Goal: Task Accomplishment & Management: Complete application form

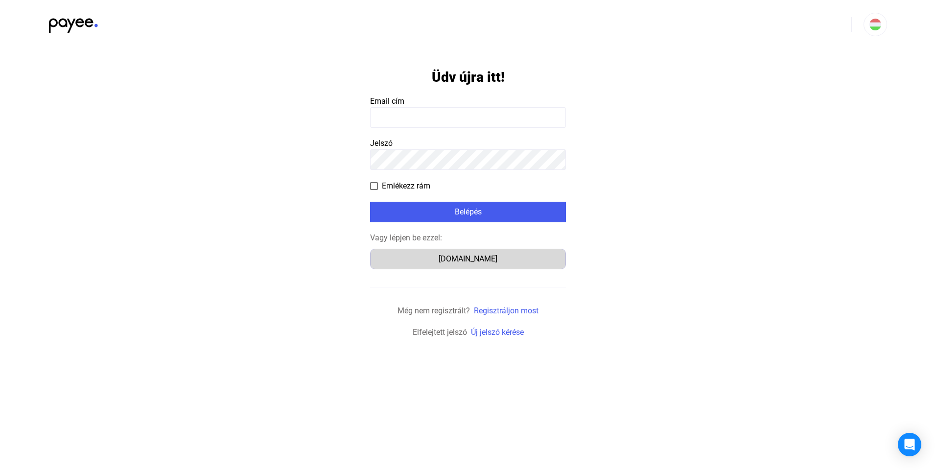
click at [458, 258] on div "[DOMAIN_NAME]" at bounding box center [468, 259] width 189 height 12
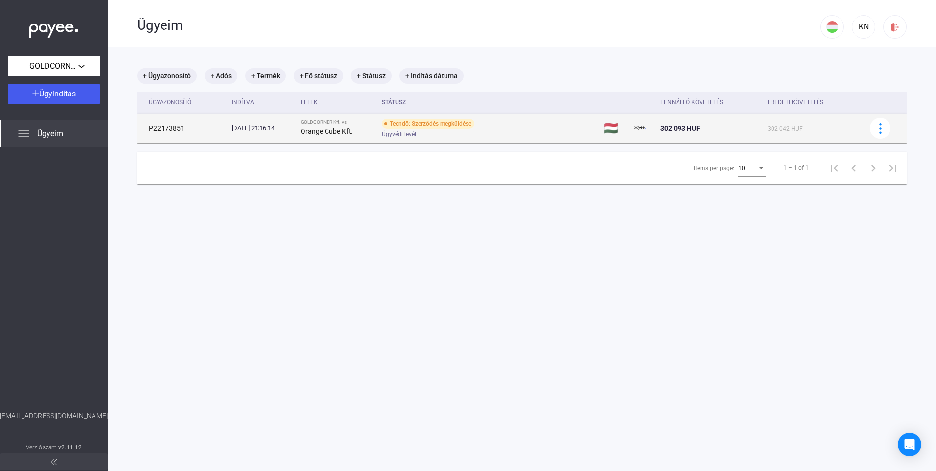
click at [454, 126] on div "Teendő: Szerződés megküldése" at bounding box center [428, 124] width 93 height 10
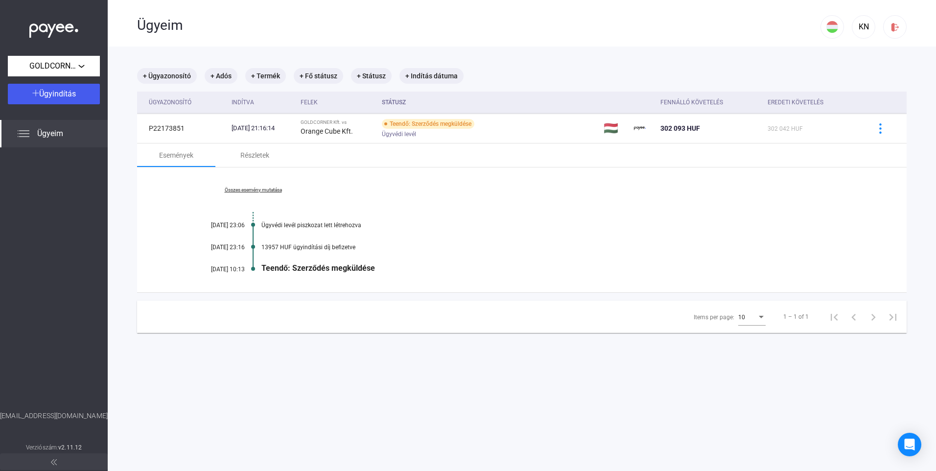
click at [318, 270] on div "Teendő: Szerződés megküldése" at bounding box center [559, 267] width 596 height 9
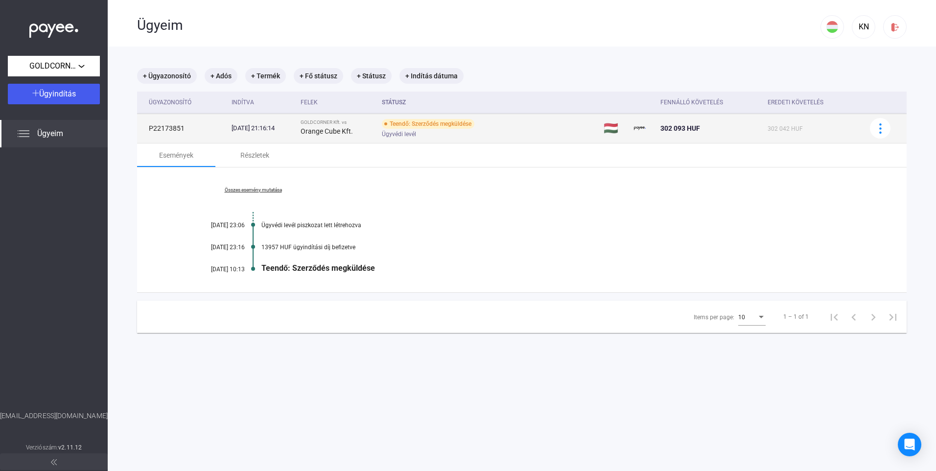
click at [424, 122] on div "Teendő: Szerződés megküldése" at bounding box center [428, 124] width 93 height 10
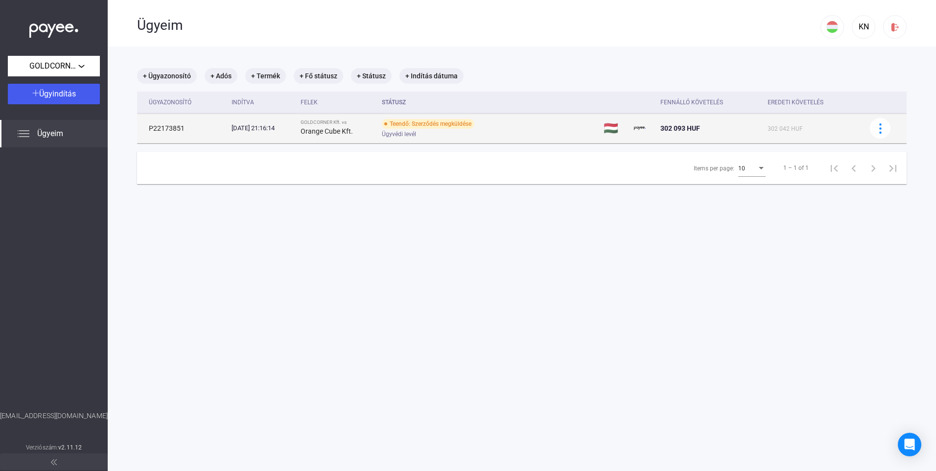
click at [424, 122] on div "Teendő: Szerződés megküldése" at bounding box center [428, 124] width 93 height 10
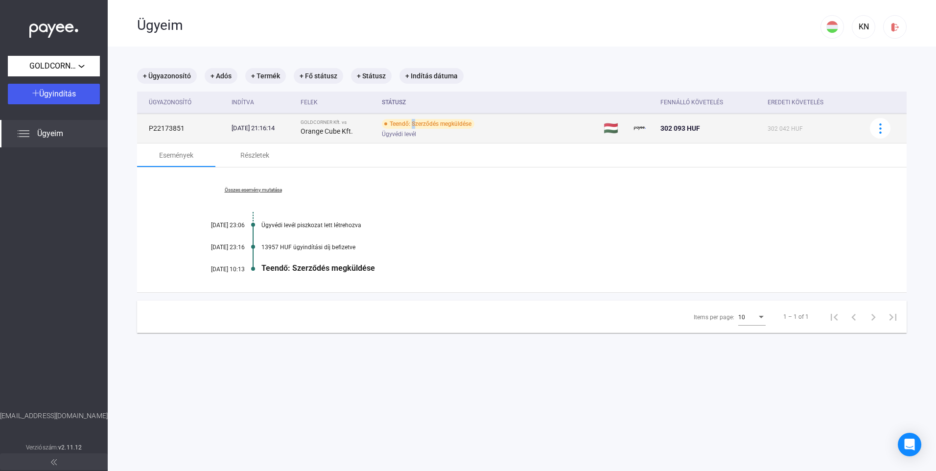
click at [424, 122] on div "Teendő: Szerződés megküldése" at bounding box center [428, 124] width 93 height 10
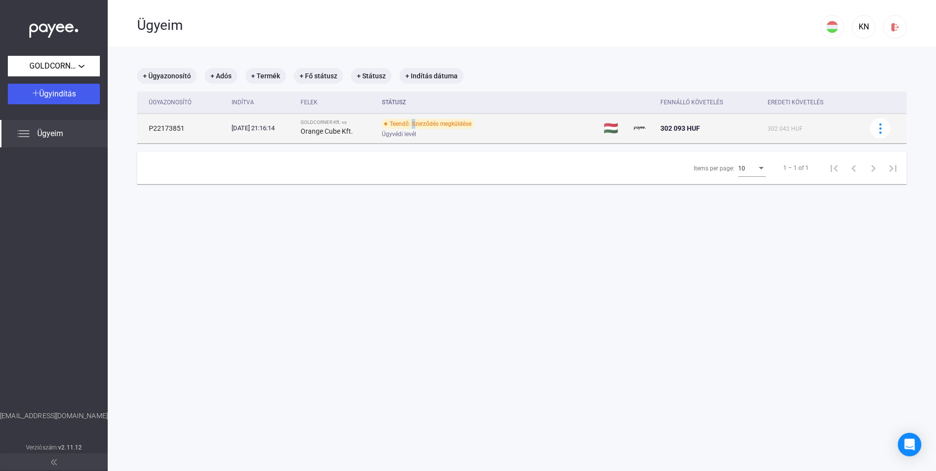
click at [427, 119] on div "Teendő: Szerződés megküldése" at bounding box center [428, 124] width 93 height 10
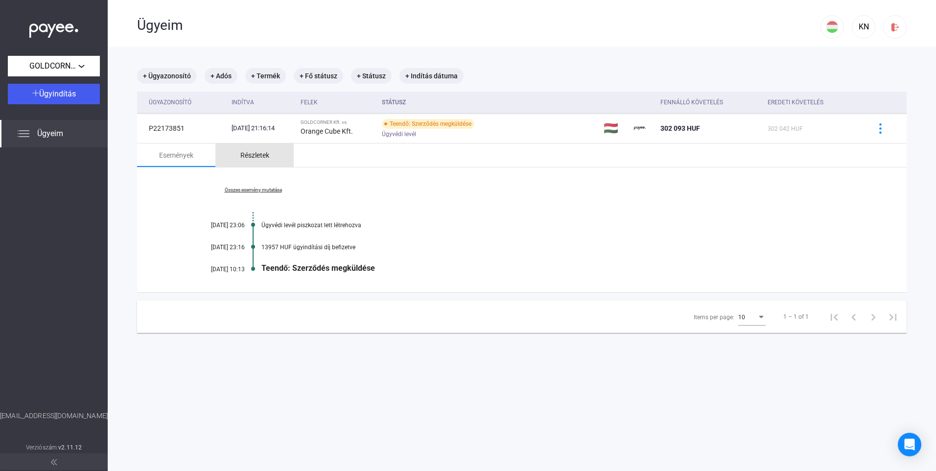
click at [257, 156] on div "Részletek" at bounding box center [254, 155] width 29 height 12
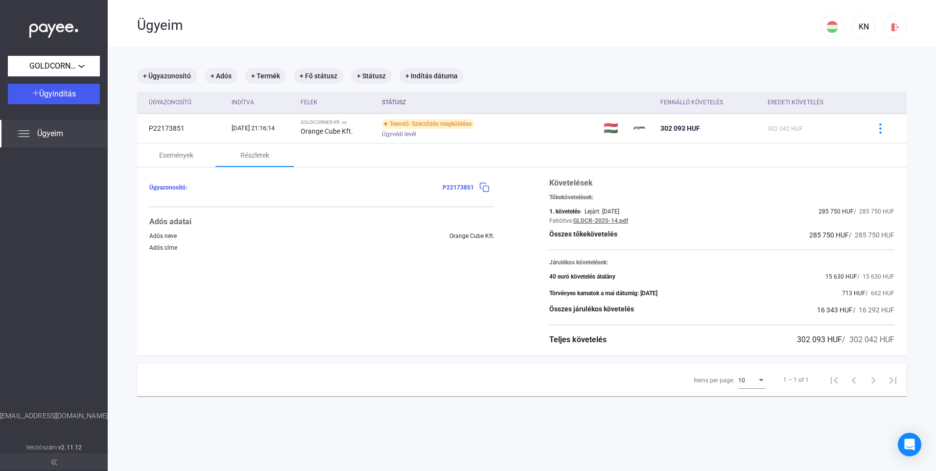
click at [465, 187] on span "P22173851" at bounding box center [458, 187] width 31 height 7
drag, startPoint x: 465, startPoint y: 187, endPoint x: 479, endPoint y: 190, distance: 14.1
click at [479, 190] on img at bounding box center [484, 187] width 10 height 10
drag, startPoint x: 819, startPoint y: 340, endPoint x: 440, endPoint y: 192, distance: 406.7
click at [819, 339] on span "302 093 HUF" at bounding box center [819, 339] width 45 height 9
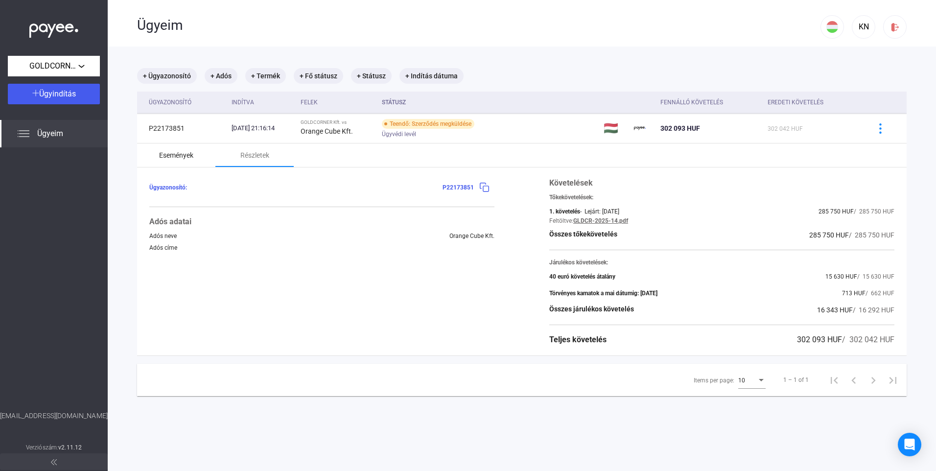
click at [183, 155] on div "Események" at bounding box center [176, 155] width 34 height 12
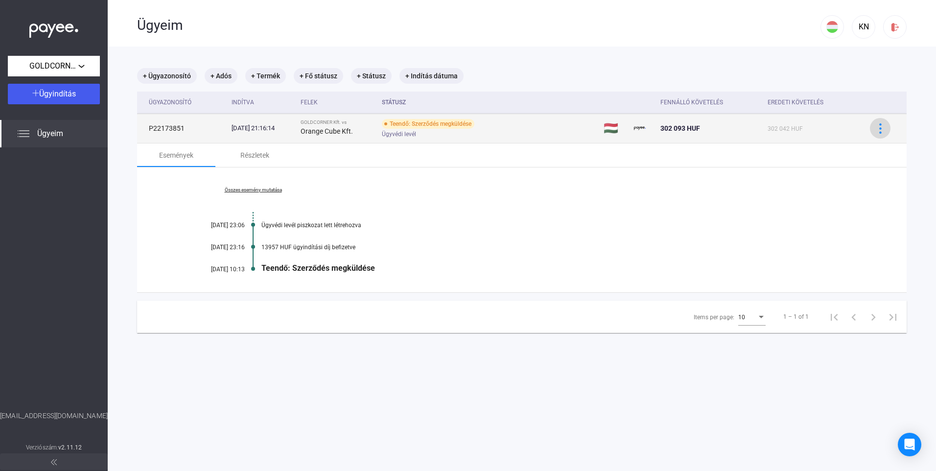
click at [875, 127] on img at bounding box center [880, 128] width 10 height 10
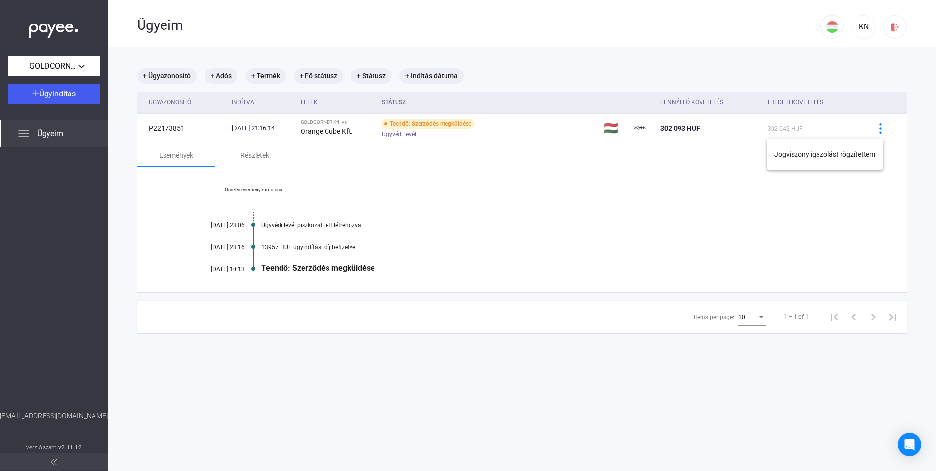
click at [551, 236] on div at bounding box center [468, 235] width 936 height 471
click at [299, 277] on div "Összes esemény mutatása 2025.10.08. 23:06 Ügyvédi levél piszkozat lett létrehoz…" at bounding box center [522, 229] width 770 height 125
drag, startPoint x: 266, startPoint y: 264, endPoint x: 276, endPoint y: 232, distance: 33.6
click at [266, 263] on div "Teendő: Szerződés megküldése" at bounding box center [559, 267] width 596 height 9
click at [420, 201] on div "Összes esemény mutatása 2025.10.08. 23:06 Ügyvédi levél piszkozat lett létrehoz…" at bounding box center [522, 229] width 770 height 125
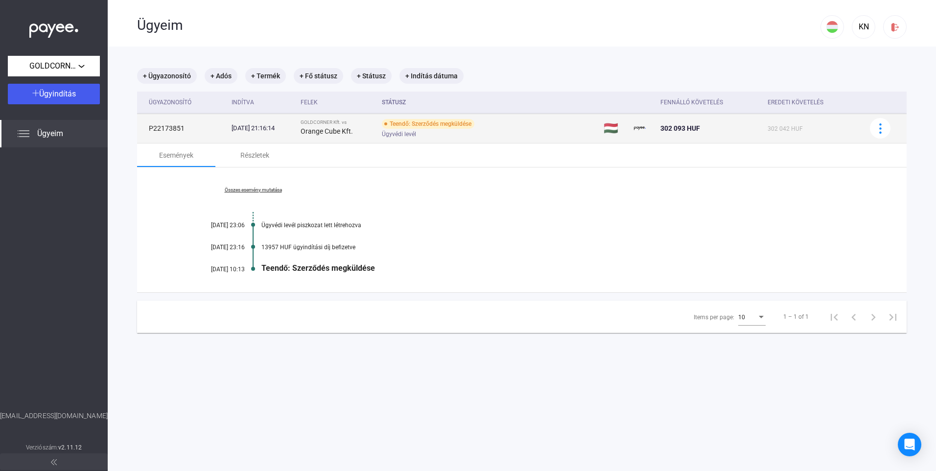
click at [409, 133] on span "Ügyvédi levél" at bounding box center [399, 134] width 34 height 12
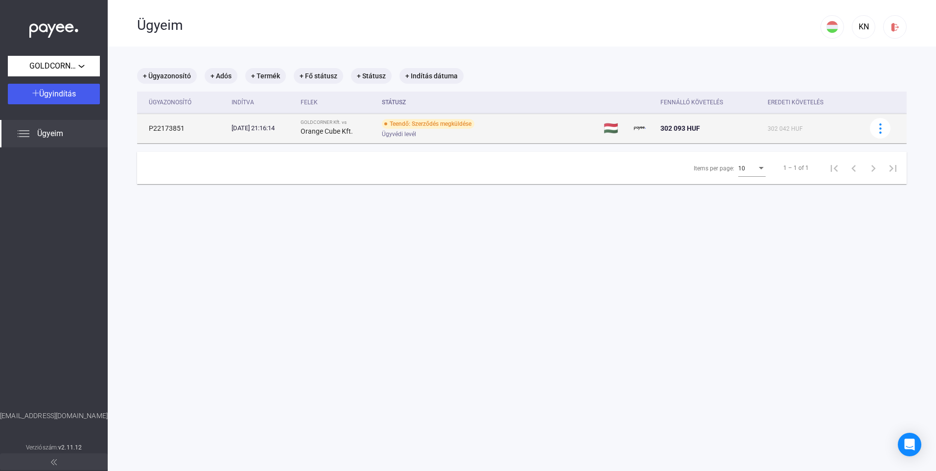
click at [408, 134] on span "Ügyvédi levél" at bounding box center [399, 134] width 34 height 12
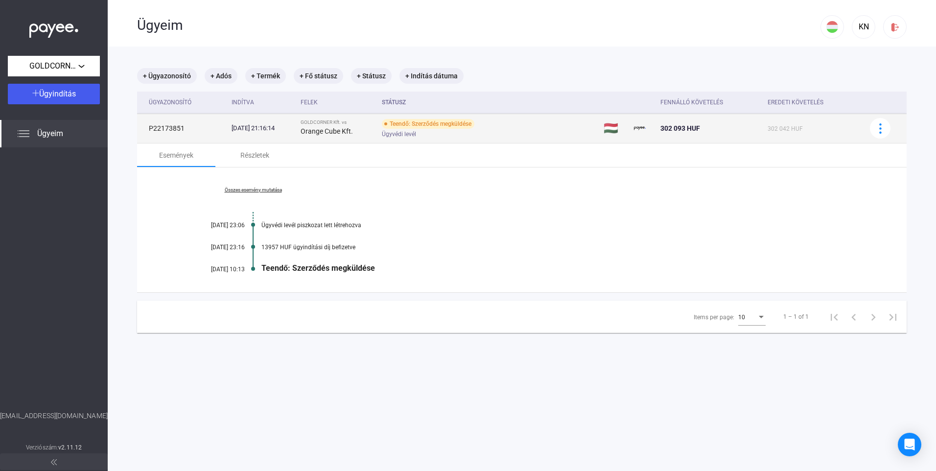
click at [342, 131] on strong "Orange Cube Kft." at bounding box center [327, 131] width 52 height 8
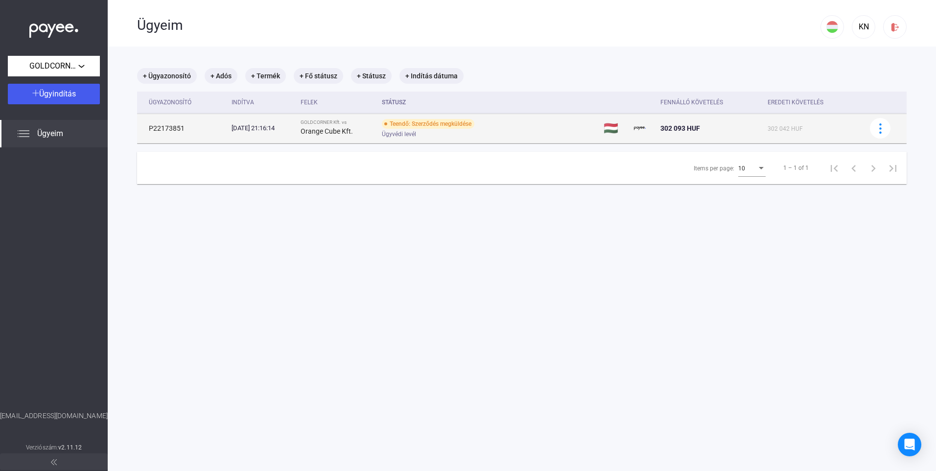
click at [272, 129] on div "2025.10.08. 21:16:14" at bounding box center [262, 128] width 61 height 10
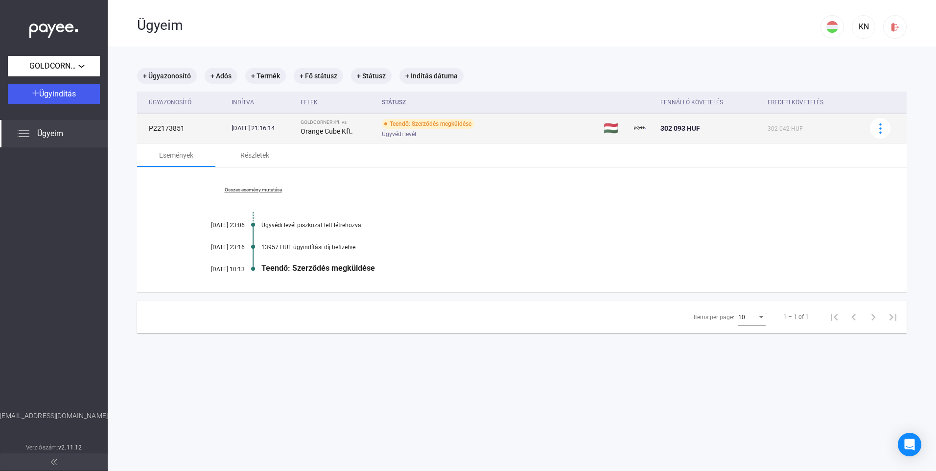
click at [156, 123] on td "P22173851" at bounding box center [182, 128] width 91 height 29
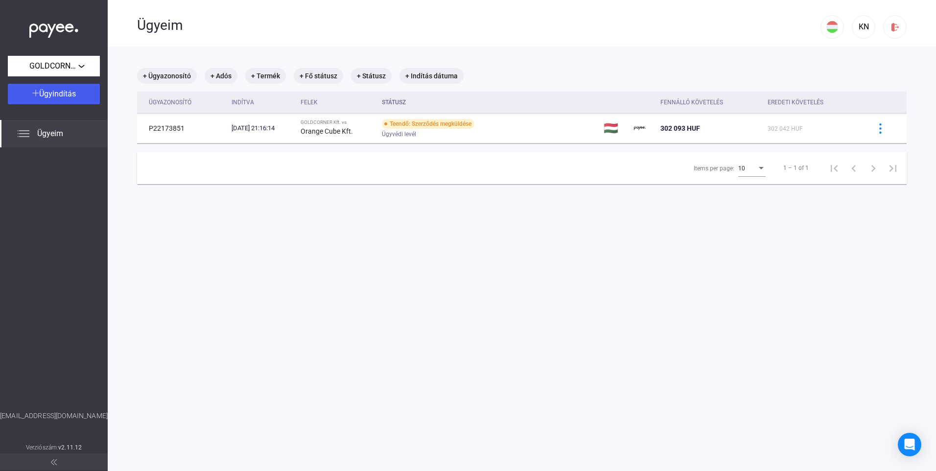
click at [200, 363] on main "+ Ügyazonosító + Adós + Termék + Fő státusz + Státusz + Indítás dátuma Ügyazono…" at bounding box center [522, 282] width 828 height 471
click at [50, 289] on div at bounding box center [54, 278] width 108 height 263
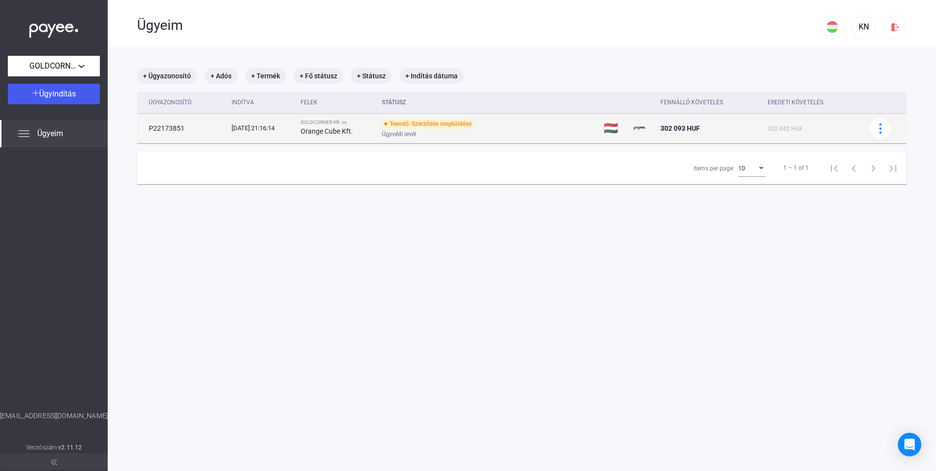
click at [179, 125] on td "P22173851" at bounding box center [182, 128] width 91 height 29
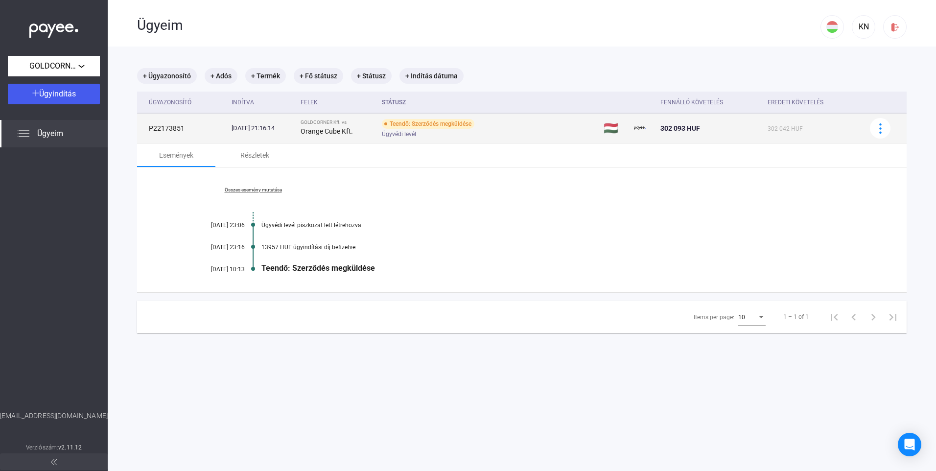
click at [274, 129] on div "2025.10.08. 21:16:14" at bounding box center [262, 128] width 61 height 10
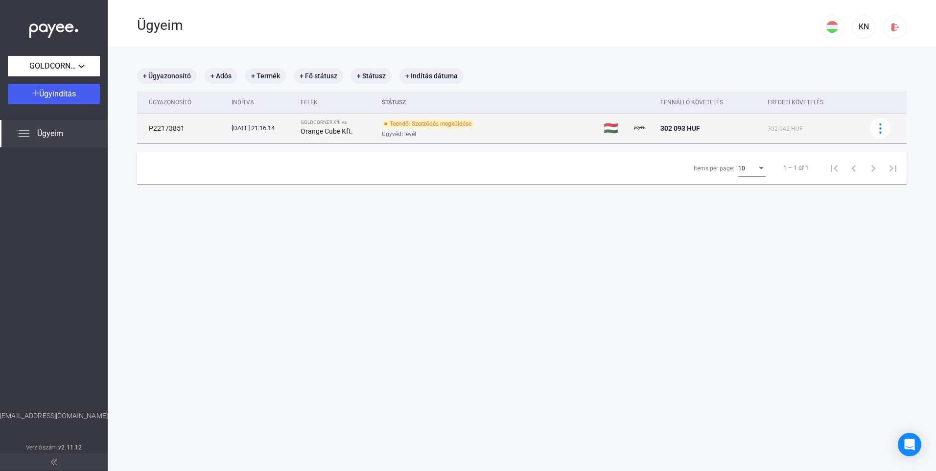
click at [352, 125] on div "GOLDCORNER Kft. vs" at bounding box center [337, 122] width 73 height 6
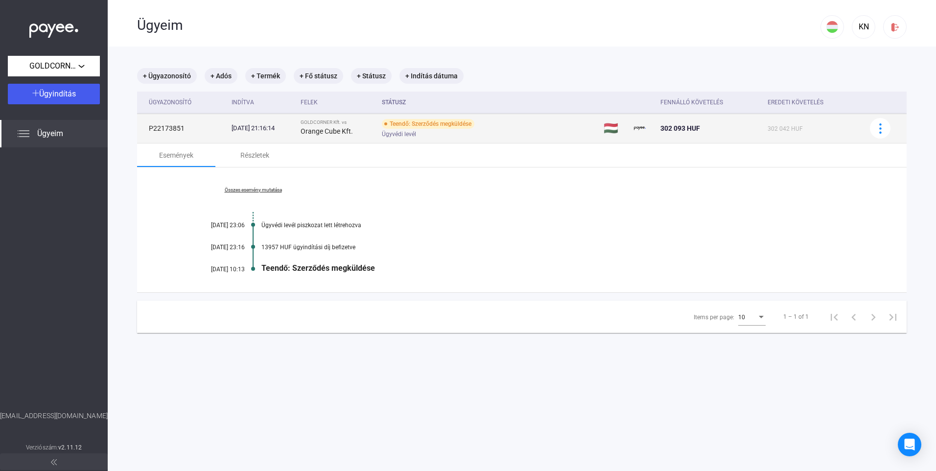
click at [435, 122] on div "Teendő: Szerződés megküldése" at bounding box center [428, 124] width 93 height 10
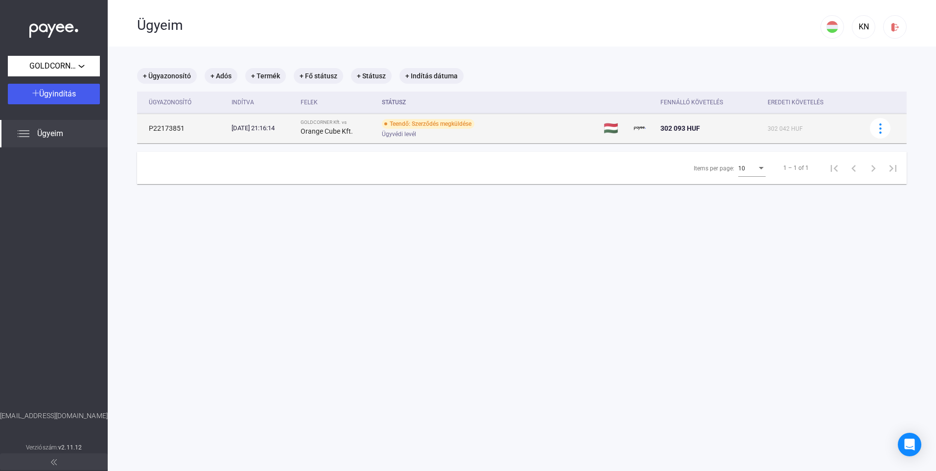
click at [613, 126] on td "🇭🇺" at bounding box center [615, 128] width 30 height 29
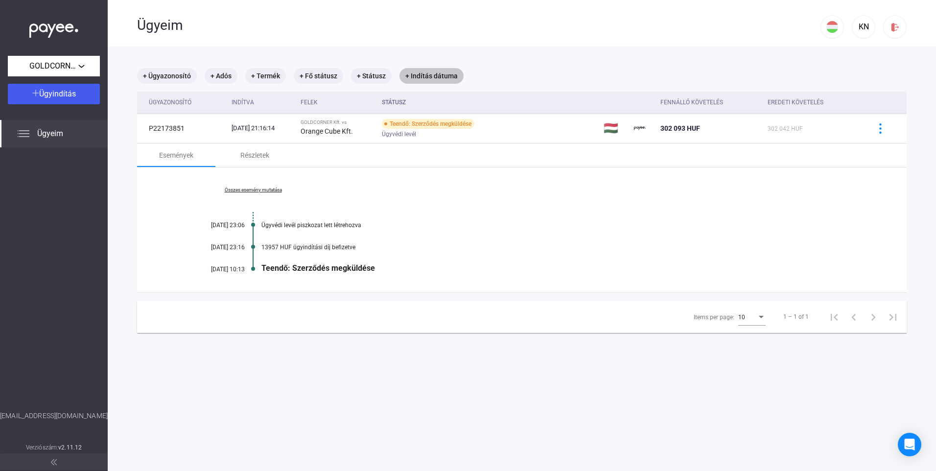
click at [434, 75] on mat-chip "+ Indítás dátuma" at bounding box center [431, 76] width 64 height 16
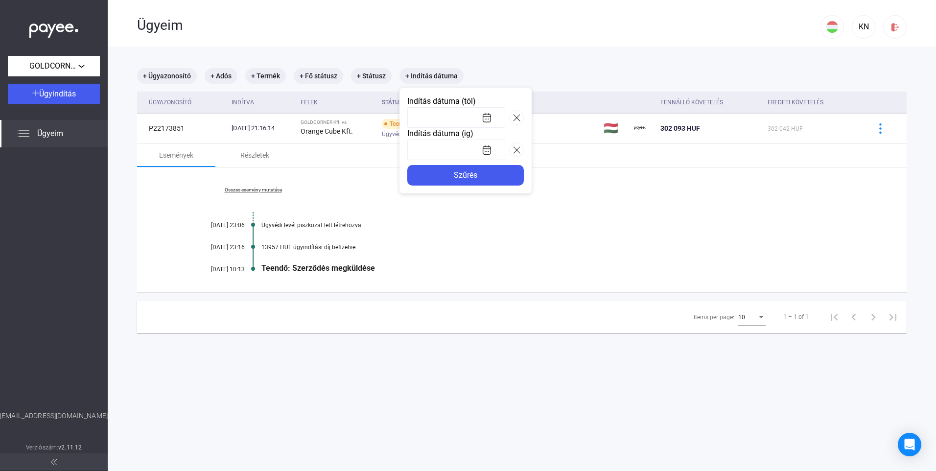
click at [437, 76] on div at bounding box center [468, 235] width 936 height 471
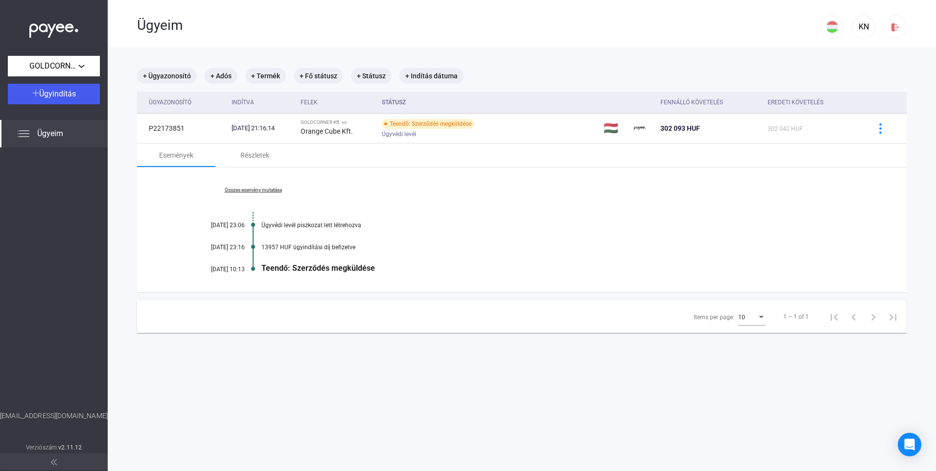
click at [63, 142] on div "Ügyeim" at bounding box center [54, 133] width 108 height 27
click at [45, 135] on span "Ügyeim" at bounding box center [50, 134] width 26 height 12
click at [15, 136] on div "Ügyeim" at bounding box center [54, 133] width 108 height 27
drag, startPoint x: 51, startPoint y: 130, endPoint x: 290, endPoint y: 175, distance: 243.1
click at [52, 130] on span "Ügyeim" at bounding box center [50, 134] width 26 height 12
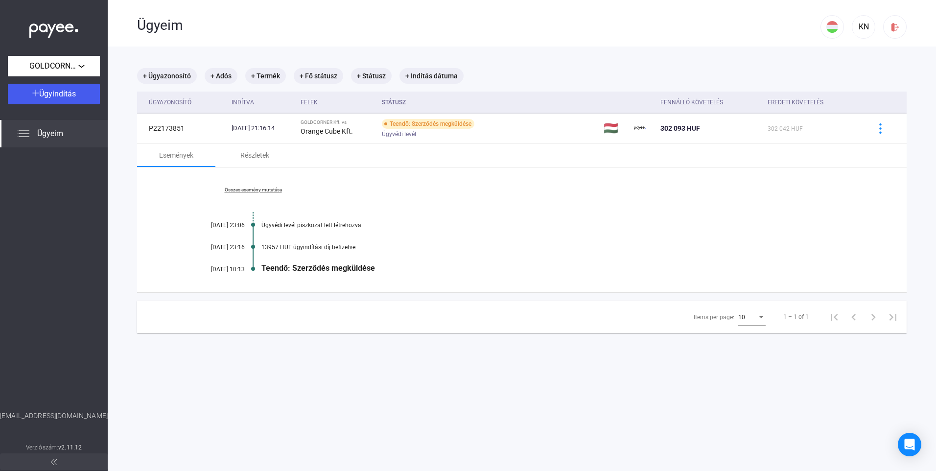
click at [422, 211] on div "Összes esemény mutatása 2025.10.08. 23:06 Ügyvédi levél piszkozat lett létrehoz…" at bounding box center [522, 229] width 770 height 125
click at [910, 447] on icon "Open Intercom Messenger" at bounding box center [909, 444] width 13 height 13
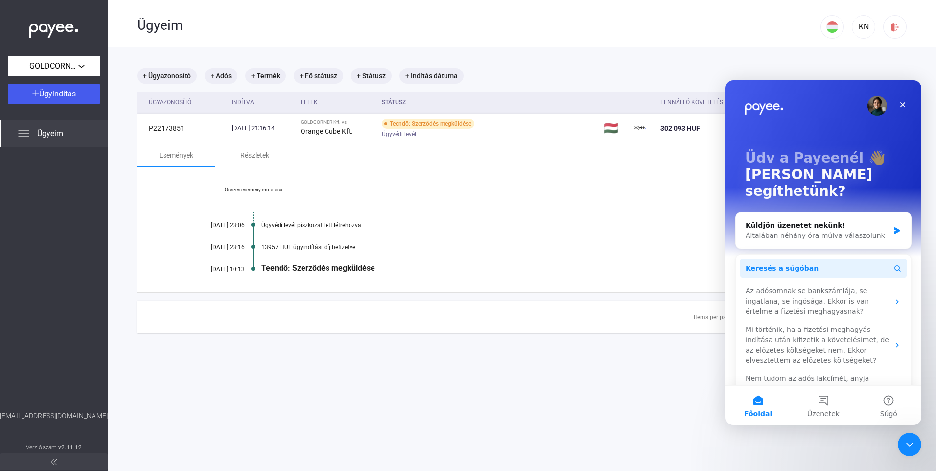
click at [767, 263] on span "Keresés a súgóban" at bounding box center [782, 268] width 73 height 10
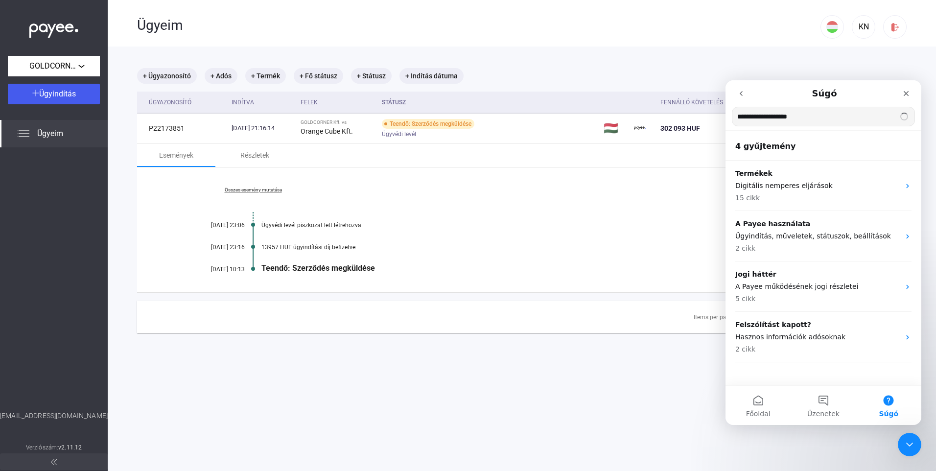
type input "**********"
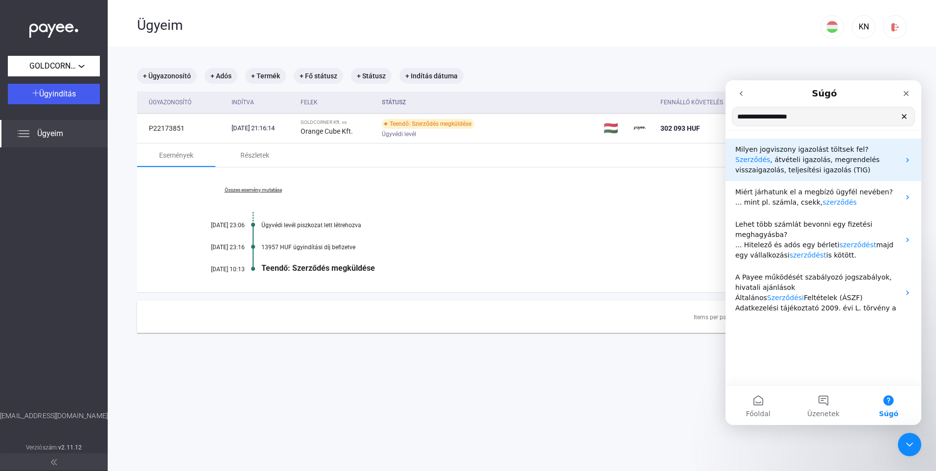
click at [851, 157] on span ", átvételi igazolás, megrendelés visszaigazolás, teljesítési igazolás (TIG)" at bounding box center [807, 165] width 144 height 18
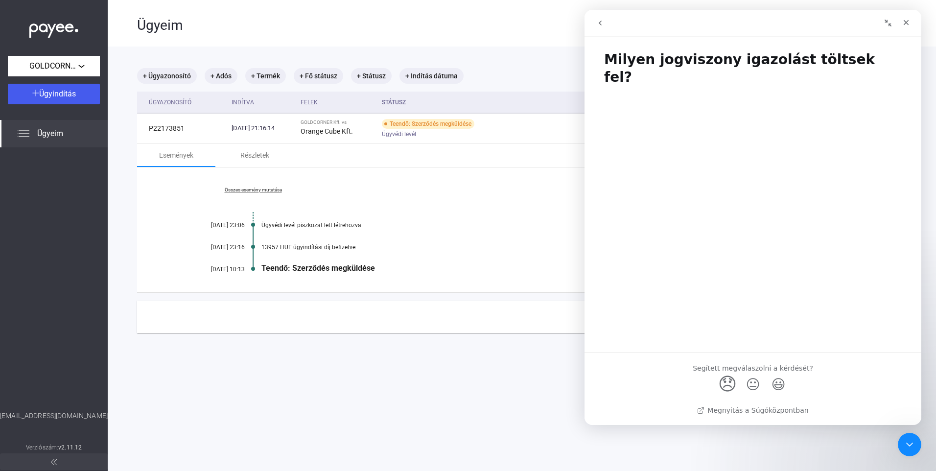
click at [721, 385] on span "😞" at bounding box center [727, 384] width 19 height 26
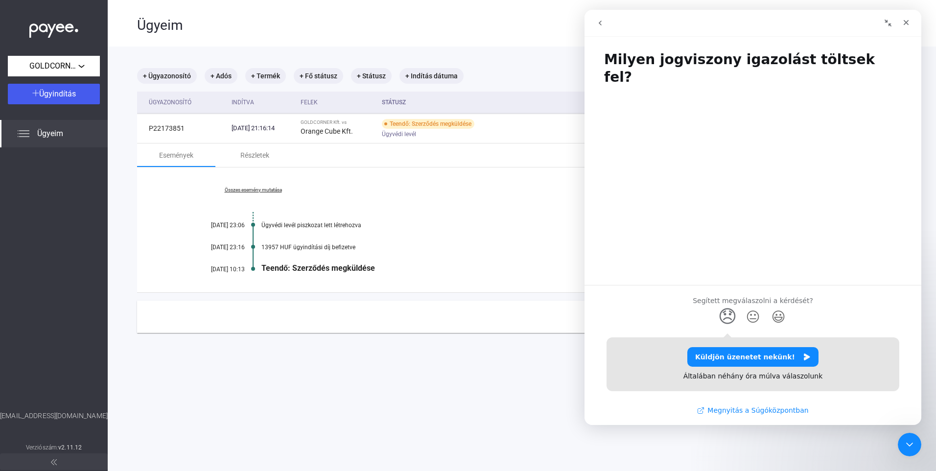
click at [750, 410] on link "Megnyitás a Súgóközpontban" at bounding box center [752, 410] width 111 height 8
click at [458, 361] on main "+ Ügyazonosító + Adós + Termék + Fő státusz + Státusz + Indítás dátuma Ügyazono…" at bounding box center [522, 282] width 828 height 471
click at [597, 19] on button "go back" at bounding box center [600, 23] width 19 height 19
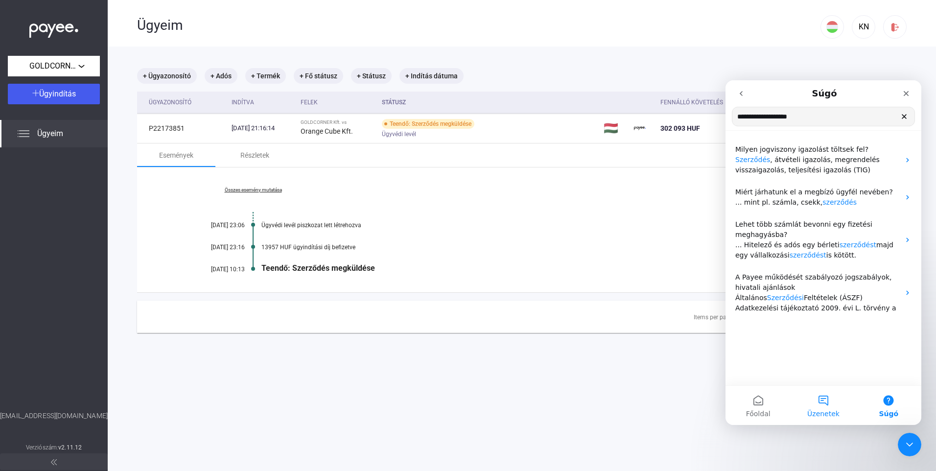
click at [819, 407] on button "Üzenetek" at bounding box center [823, 405] width 65 height 39
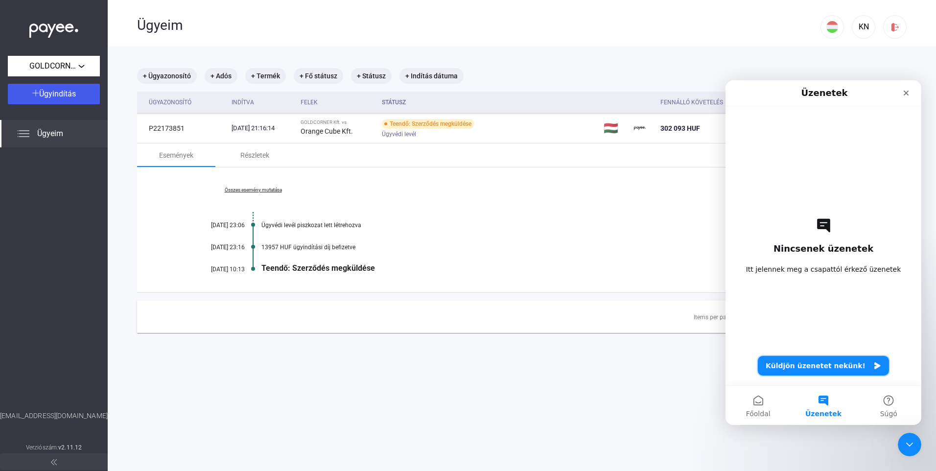
click at [828, 363] on button "Küldjön üzenetet nekünk!" at bounding box center [823, 366] width 131 height 20
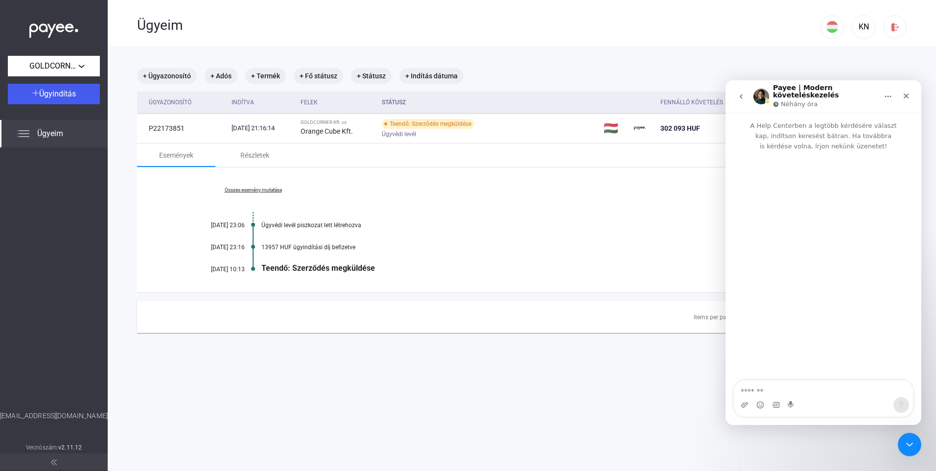
click at [764, 384] on textarea "Üzenet…" at bounding box center [823, 388] width 179 height 17
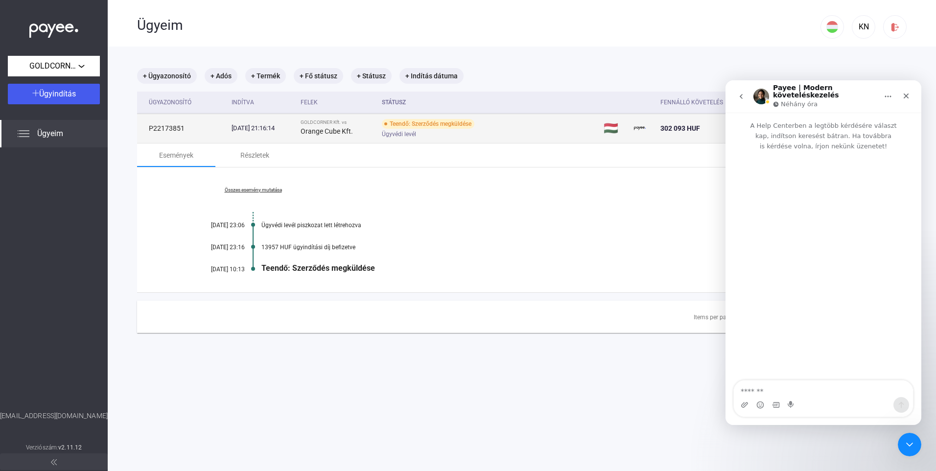
drag, startPoint x: 403, startPoint y: 123, endPoint x: 491, endPoint y: 118, distance: 88.3
click at [491, 118] on td "Teendő: Szerződés megküldése Ügyvédi levél" at bounding box center [489, 128] width 222 height 29
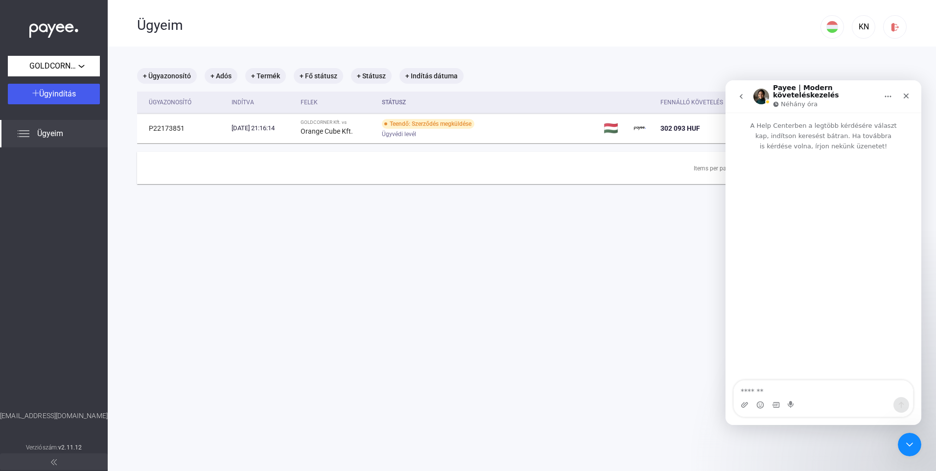
copy div "Teendő: Szerződés megküldése"
click at [772, 390] on textarea "Üzenet…" at bounding box center [823, 388] width 179 height 17
paste textarea "**********"
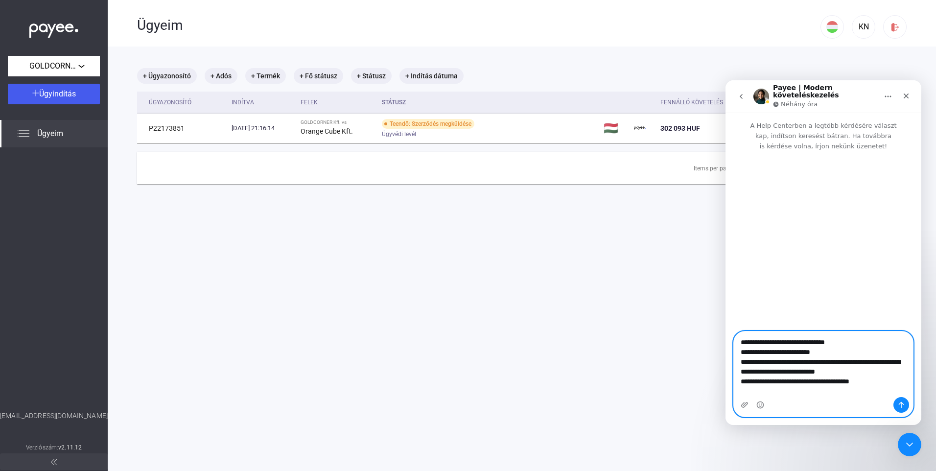
type textarea "**********"
click at [900, 406] on icon "Üzenet küldése…" at bounding box center [901, 405] width 8 height 8
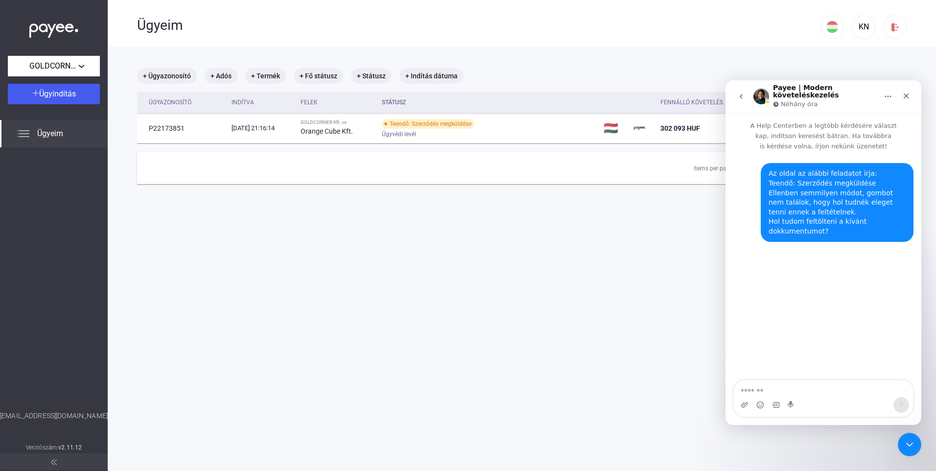
click at [759, 94] on img "Intercom messenger" at bounding box center [761, 97] width 16 height 16
drag, startPoint x: 905, startPoint y: 441, endPoint x: 1777, endPoint y: 861, distance: 967.2
click at [905, 441] on icon "Intercom üzenőfelület bezárása" at bounding box center [908, 443] width 12 height 12
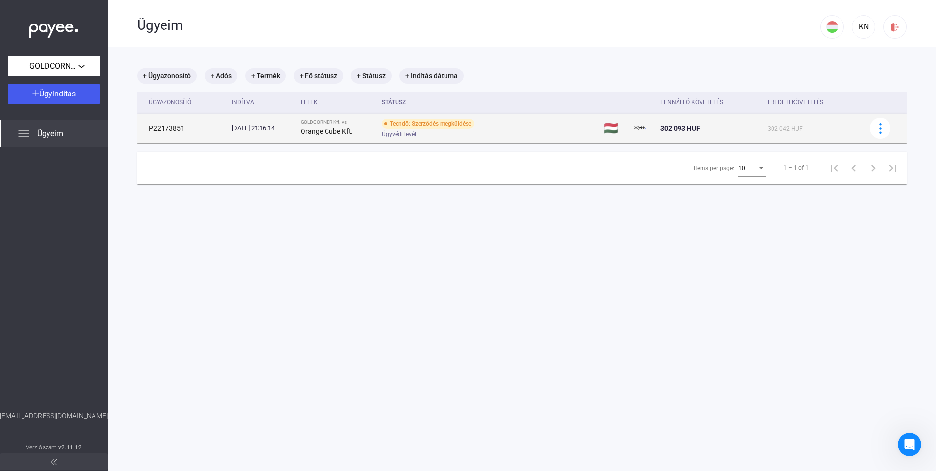
click at [428, 125] on div "Teendő: Szerződés megküldése" at bounding box center [428, 124] width 93 height 10
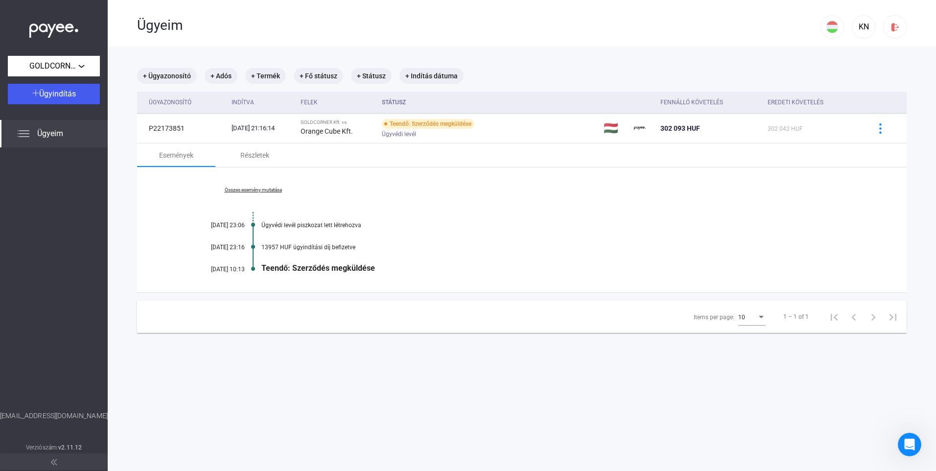
drag, startPoint x: 325, startPoint y: 346, endPoint x: 324, endPoint y: 338, distance: 7.9
click at [325, 345] on main "+ Ügyazonosító + Adós + Termék + Fő státusz + Státusz + Indítás dátuma Ügyazono…" at bounding box center [522, 282] width 828 height 471
click at [334, 268] on div "Teendő: Szerződés megküldése" at bounding box center [559, 267] width 596 height 9
click at [341, 265] on div "Teendő: Szerződés megküldése" at bounding box center [559, 267] width 596 height 9
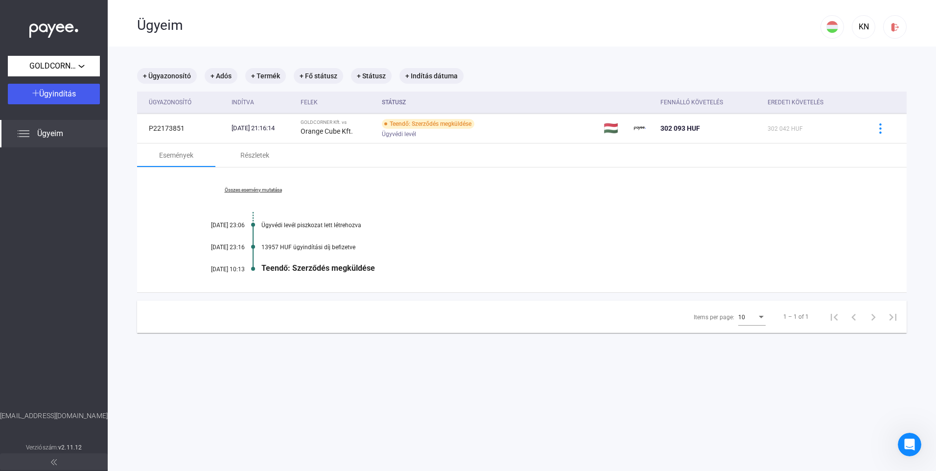
click at [370, 373] on main "+ Ügyazonosító + Adós + Termék + Fő státusz + Státusz + Indítás dátuma Ügyazono…" at bounding box center [522, 282] width 828 height 471
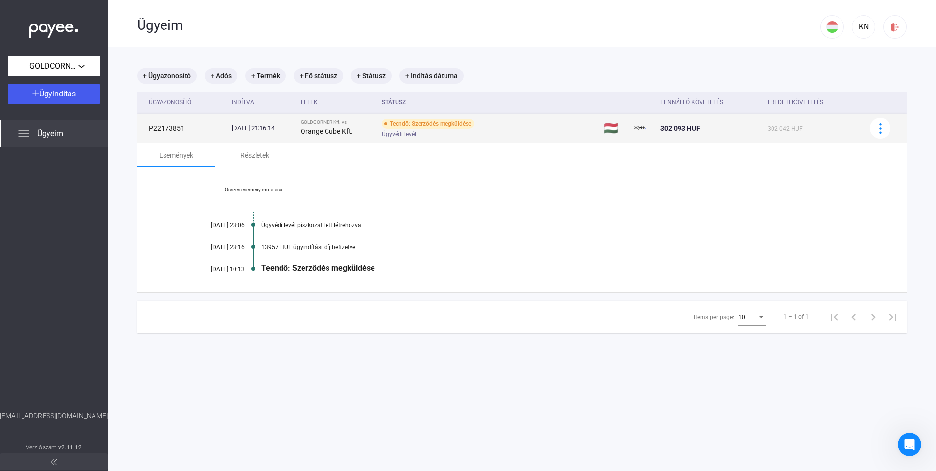
click at [862, 126] on td at bounding box center [884, 128] width 45 height 29
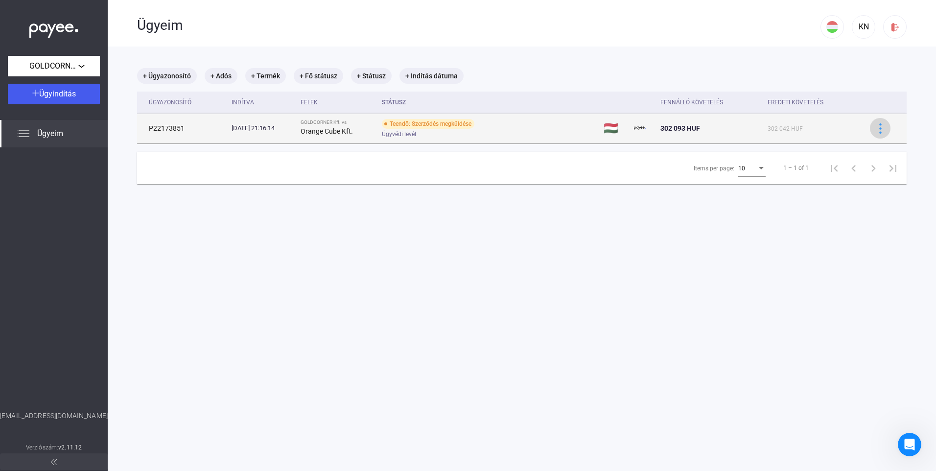
click at [875, 123] on img at bounding box center [880, 128] width 10 height 10
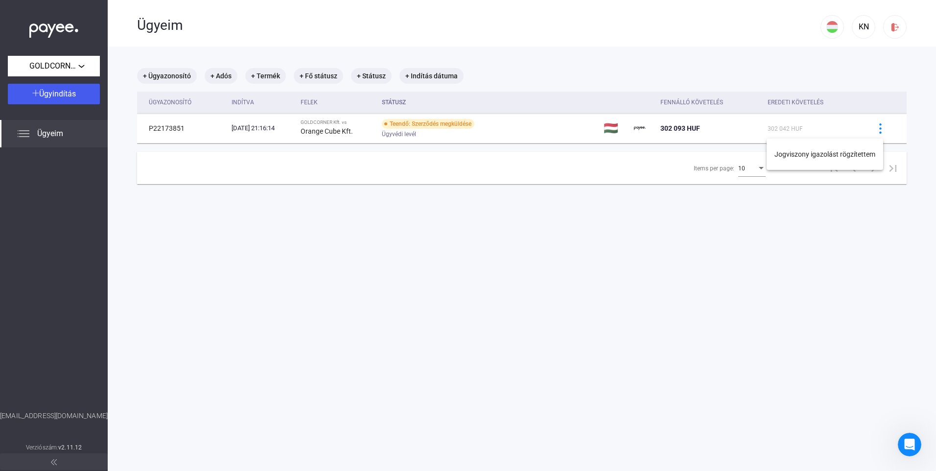
click at [400, 272] on div at bounding box center [468, 235] width 936 height 471
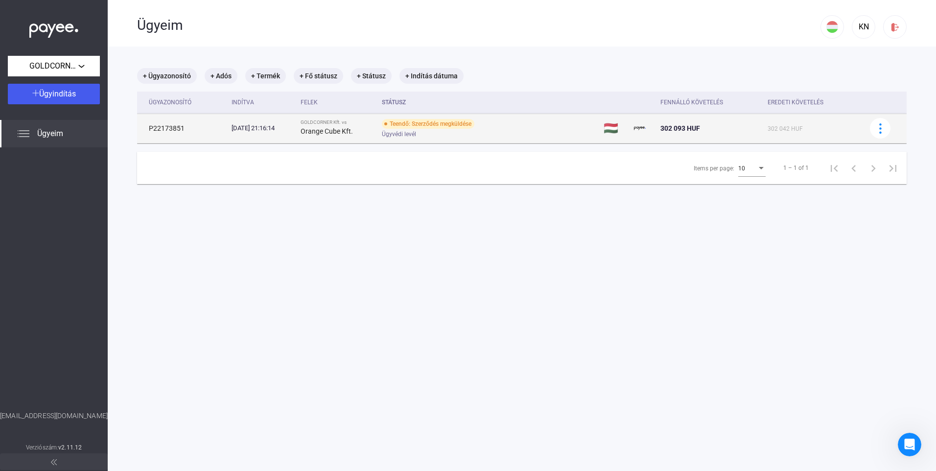
drag, startPoint x: 243, startPoint y: 124, endPoint x: 224, endPoint y: 129, distance: 19.8
click at [243, 124] on div "2025.10.08. 21:16:14" at bounding box center [262, 128] width 61 height 10
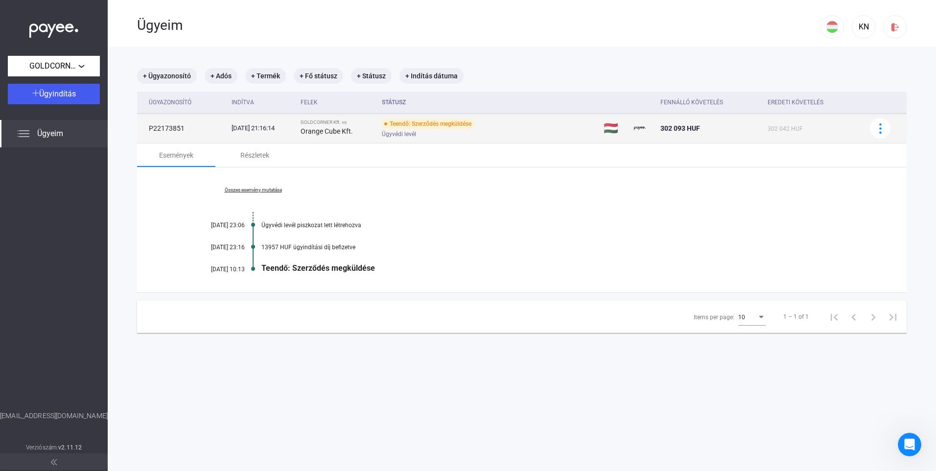
click at [164, 134] on td "P22173851" at bounding box center [182, 128] width 91 height 29
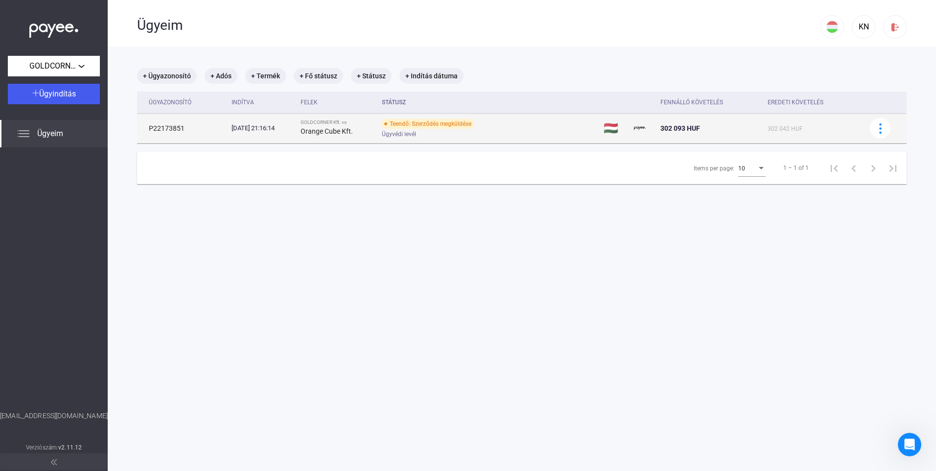
click at [168, 138] on td "P22173851" at bounding box center [182, 128] width 91 height 29
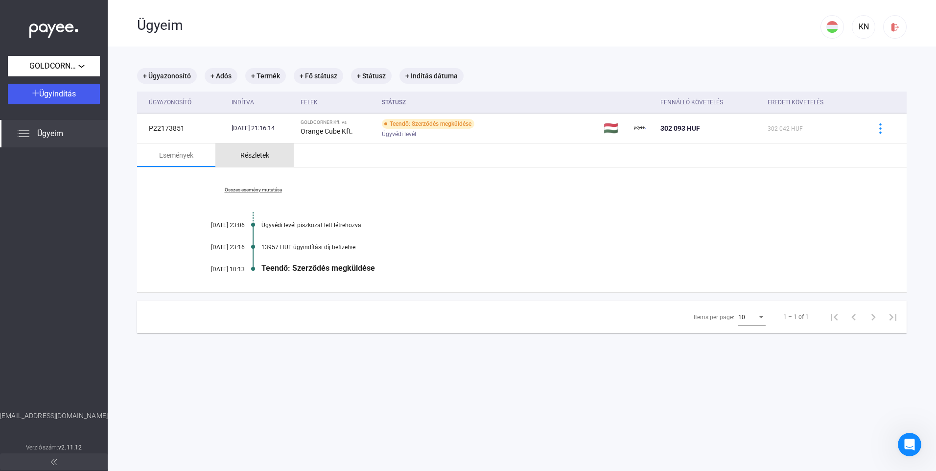
click at [262, 160] on div "Részletek" at bounding box center [254, 155] width 29 height 12
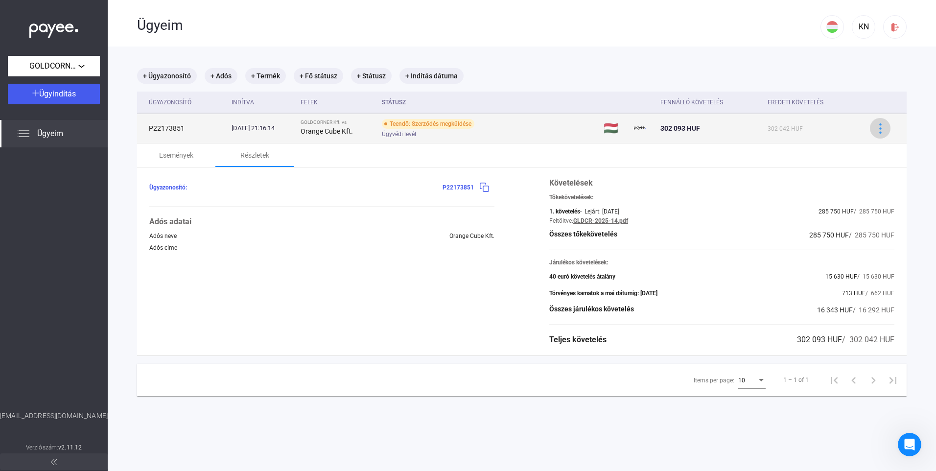
click at [875, 128] on img at bounding box center [880, 128] width 10 height 10
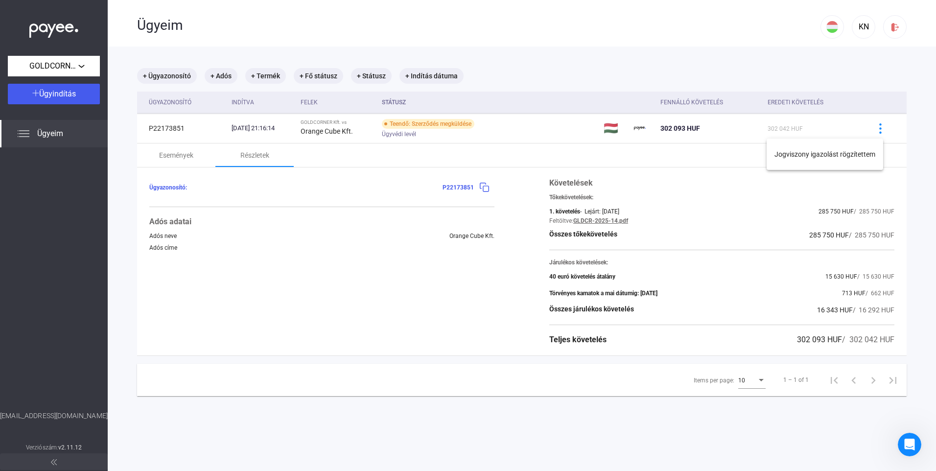
click at [731, 233] on div at bounding box center [468, 235] width 936 height 471
click at [275, 298] on div "Ügyazonosító: P22173851 Adós adatai Adós neve Orange Cube Kft. Adós címe" at bounding box center [321, 261] width 345 height 168
click at [176, 156] on div "Események" at bounding box center [176, 155] width 34 height 12
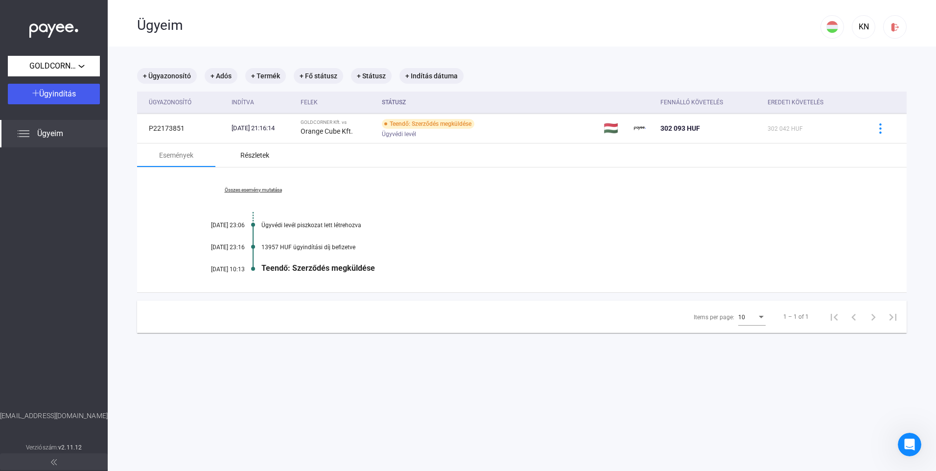
click at [255, 150] on div "Részletek" at bounding box center [254, 155] width 29 height 12
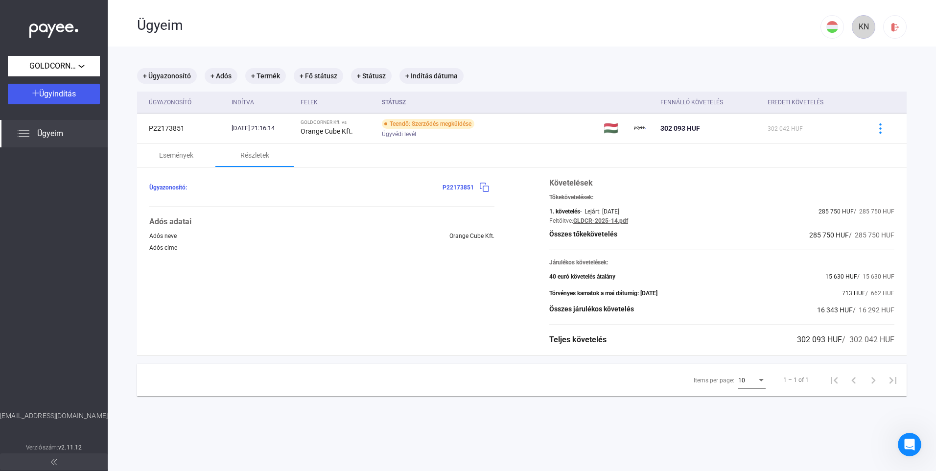
click at [860, 27] on div "KN" at bounding box center [863, 27] width 17 height 12
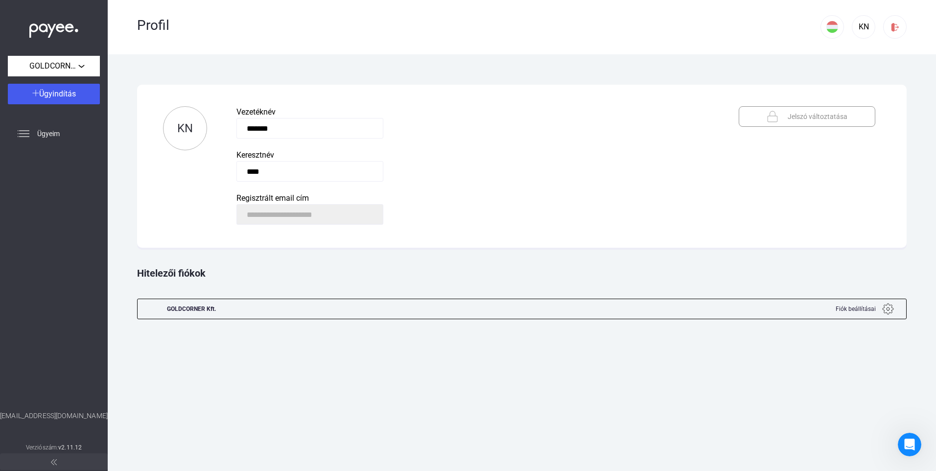
click at [211, 307] on div "GOLDCORNER Kft." at bounding box center [191, 309] width 49 height 20
drag, startPoint x: 205, startPoint y: 314, endPoint x: 579, endPoint y: 258, distance: 378.1
click at [206, 312] on div "GOLDCORNER Kft." at bounding box center [191, 309] width 49 height 20
click at [850, 309] on span "Fiók beállításai" at bounding box center [856, 309] width 40 height 12
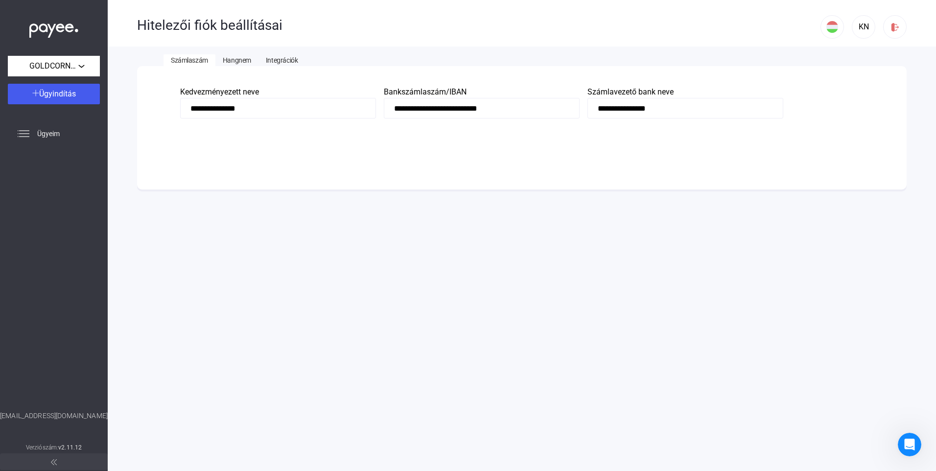
click at [235, 61] on span "Hangnem" at bounding box center [237, 60] width 28 height 8
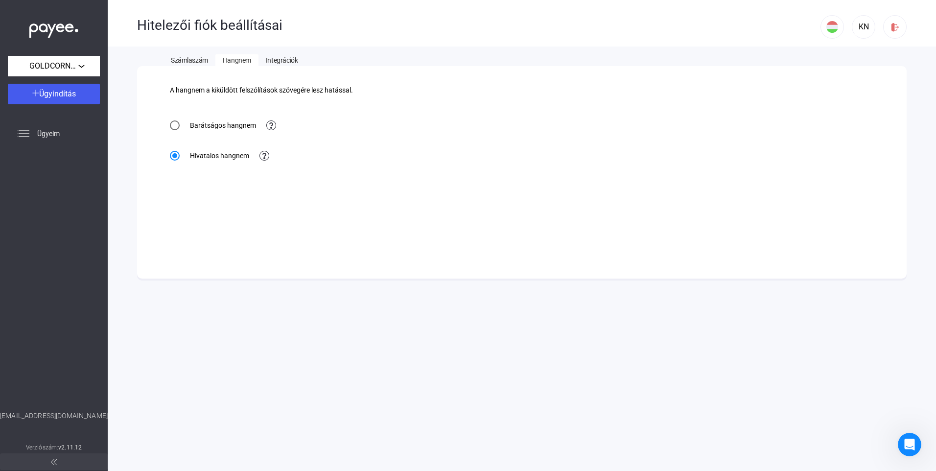
click at [281, 57] on span "Integrációk" at bounding box center [282, 60] width 32 height 8
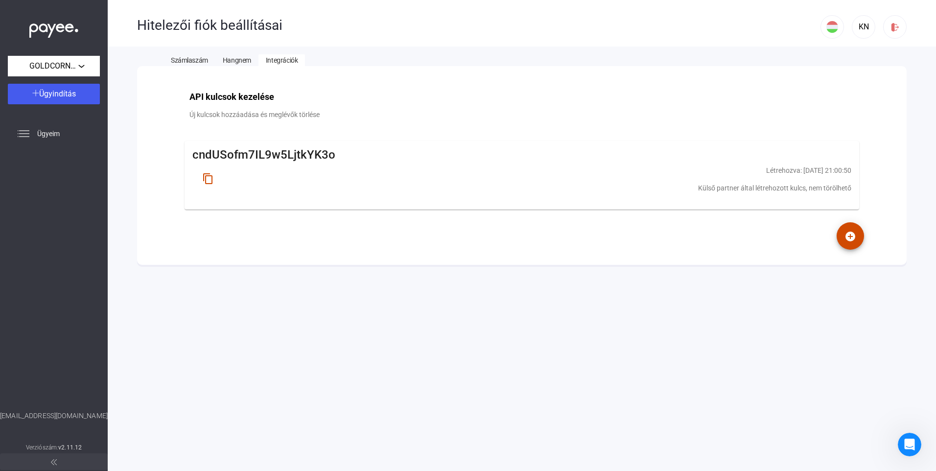
click at [364, 347] on div "Hitelezői fiók beállításai KN Számlaszám Hangnem Integrációk API kulcsok kezelé…" at bounding box center [522, 235] width 828 height 471
click at [39, 101] on button "Ügyindítás" at bounding box center [54, 94] width 92 height 21
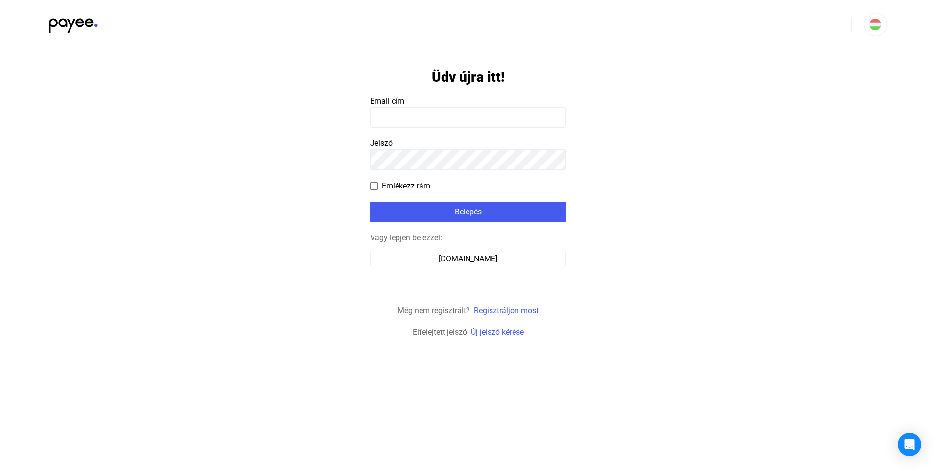
click at [390, 121] on input at bounding box center [468, 117] width 196 height 21
click at [411, 116] on input at bounding box center [468, 117] width 196 height 21
click at [453, 268] on button "[DOMAIN_NAME]" at bounding box center [468, 259] width 196 height 21
